Goal: Learn about a topic

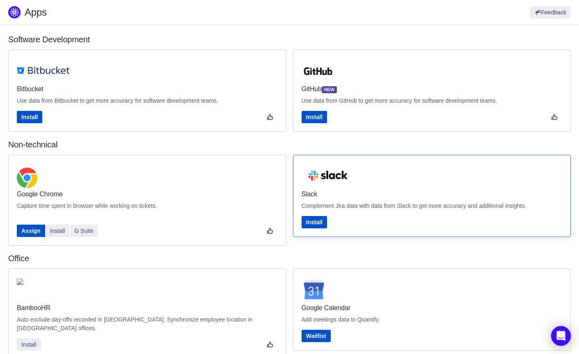
click at [432, 208] on p "Complement Jira data with data from Slack to get more accuracy and additional i…" at bounding box center [432, 206] width 261 height 9
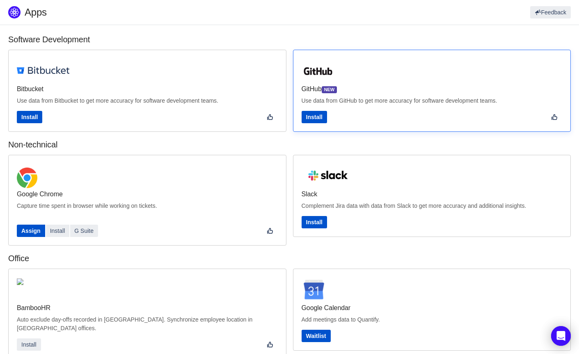
click at [407, 101] on p "Use data from GitHub to get more accuracy for software development teams." at bounding box center [432, 101] width 261 height 9
